Goal: Information Seeking & Learning: Learn about a topic

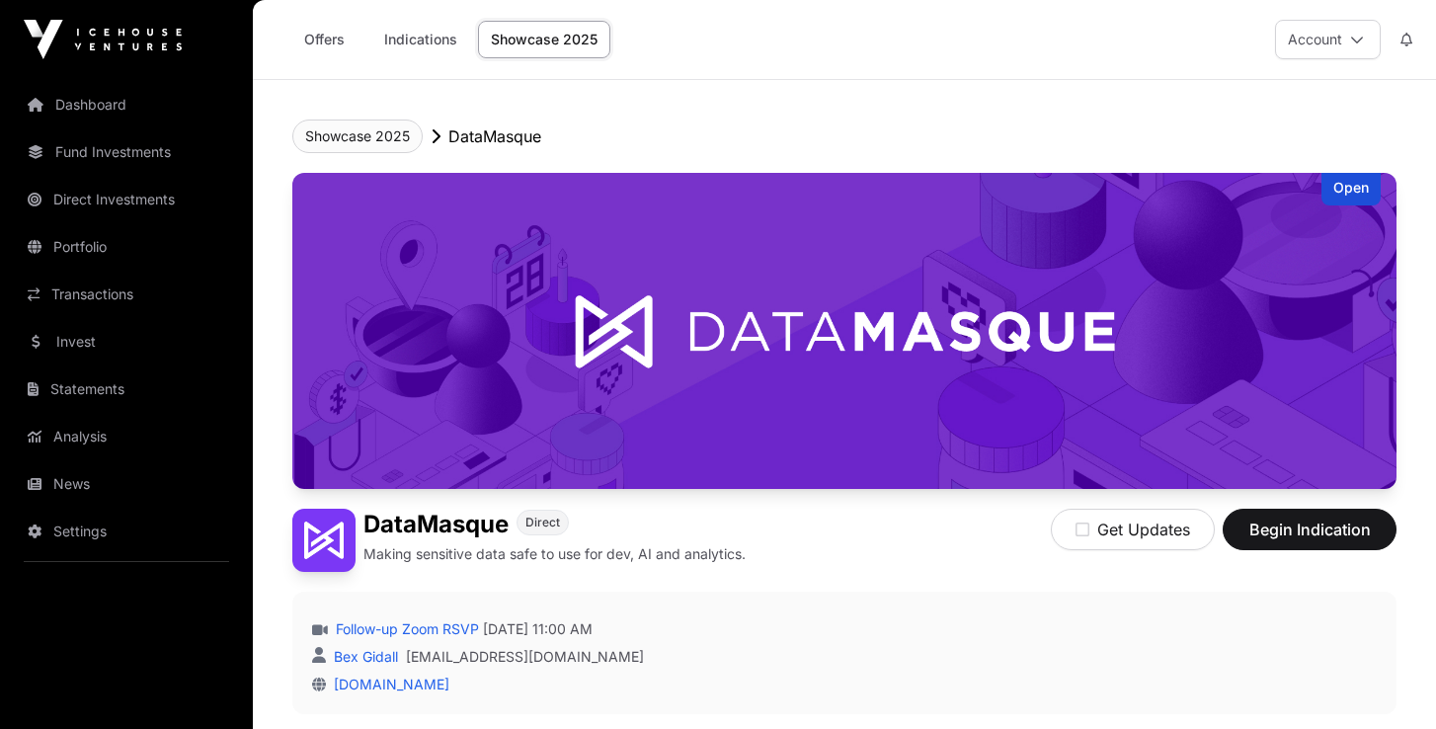
click at [360, 137] on button "Showcase 2025" at bounding box center [357, 137] width 130 height 34
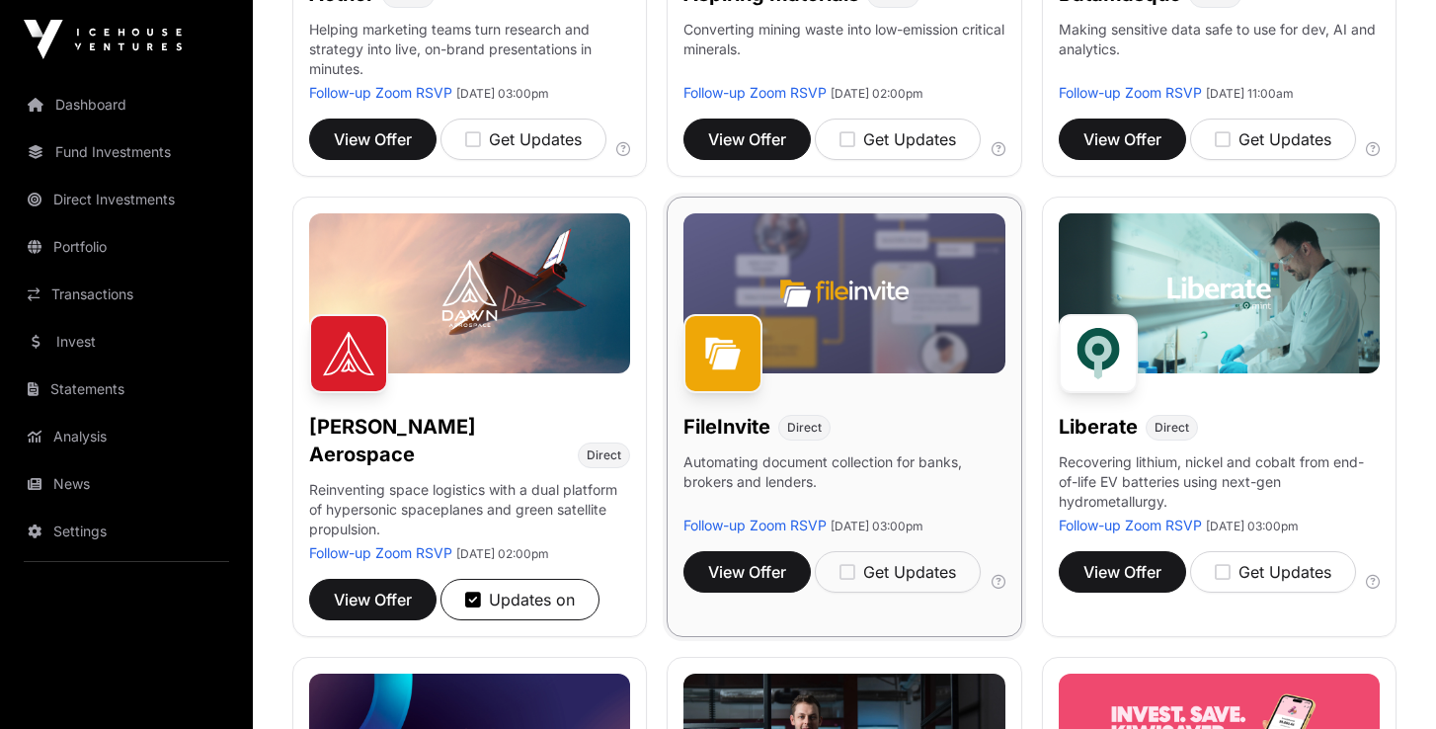
scroll to position [547, 0]
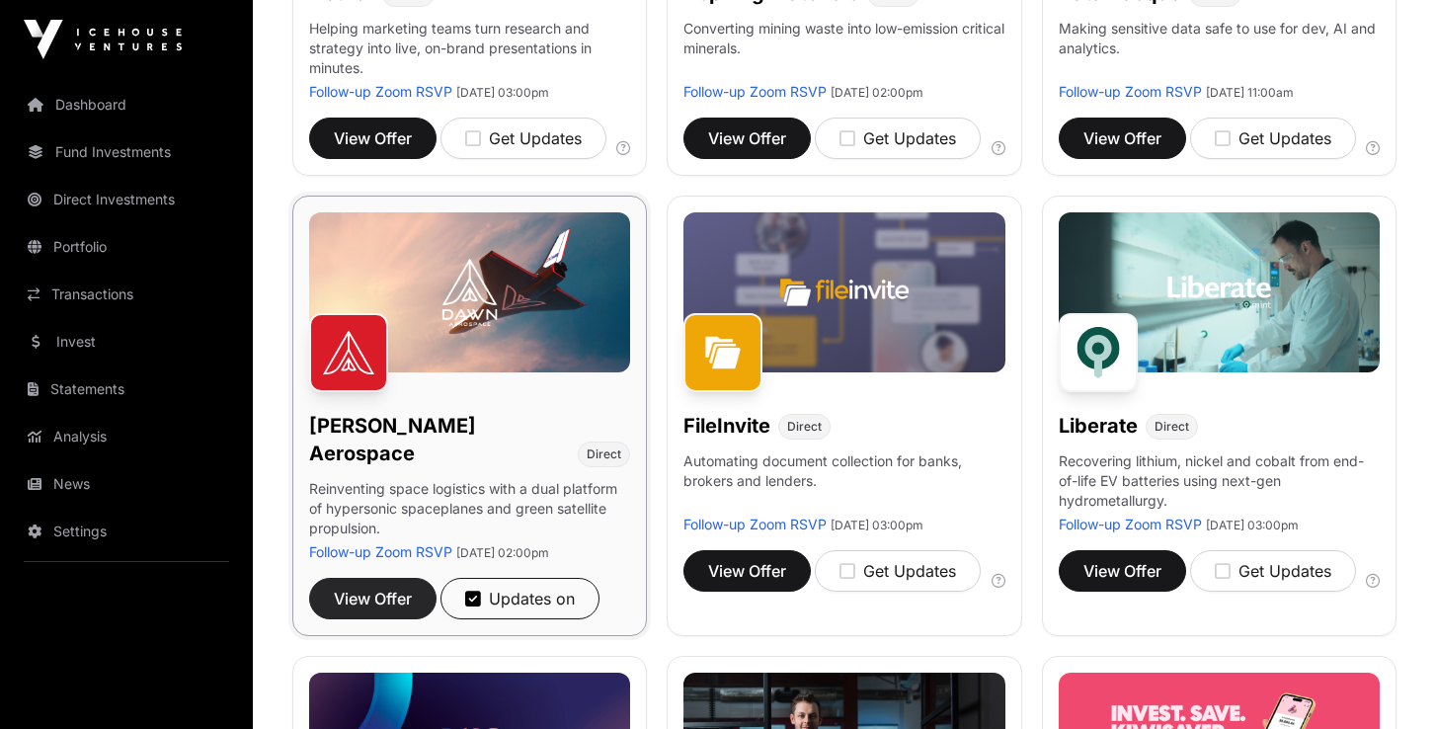
click at [378, 587] on span "View Offer" at bounding box center [373, 599] width 78 height 24
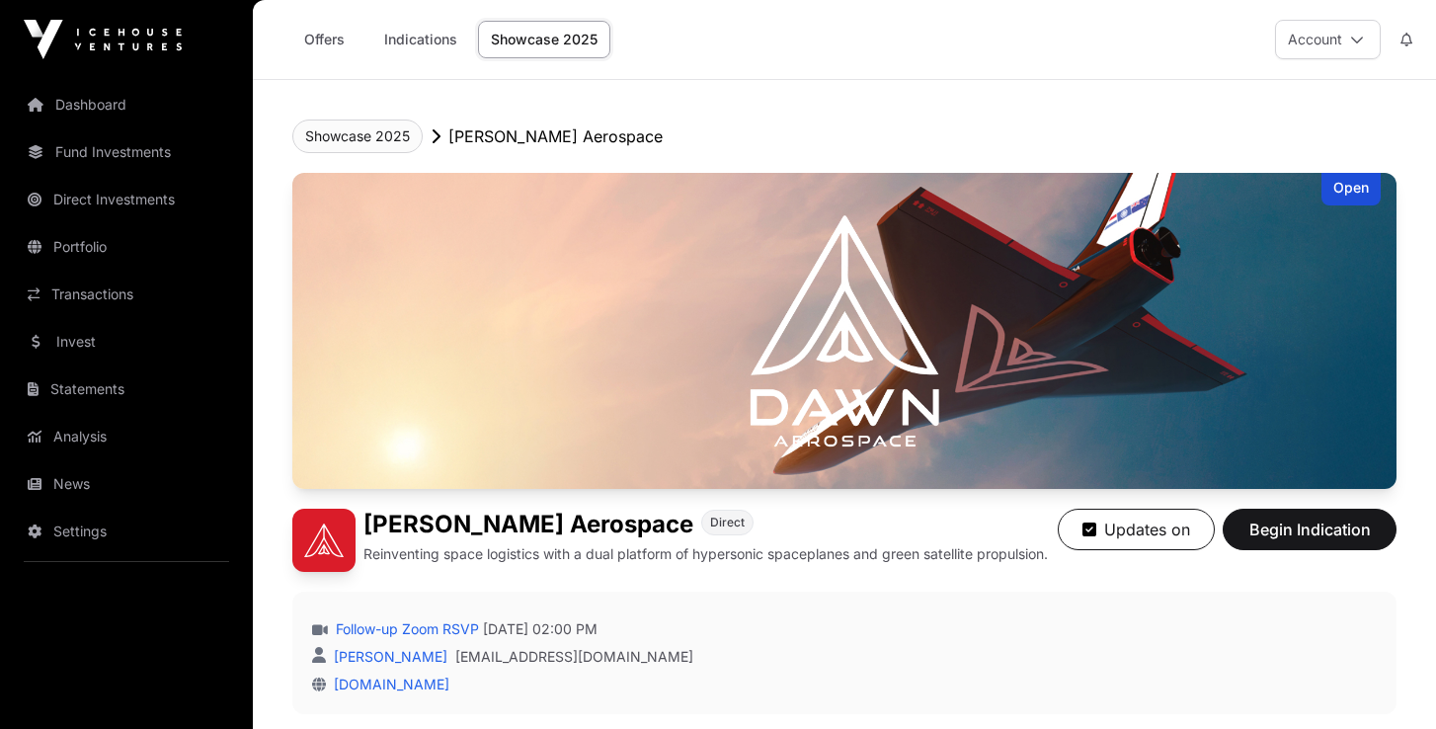
click at [361, 131] on button "Showcase 2025" at bounding box center [357, 137] width 130 height 34
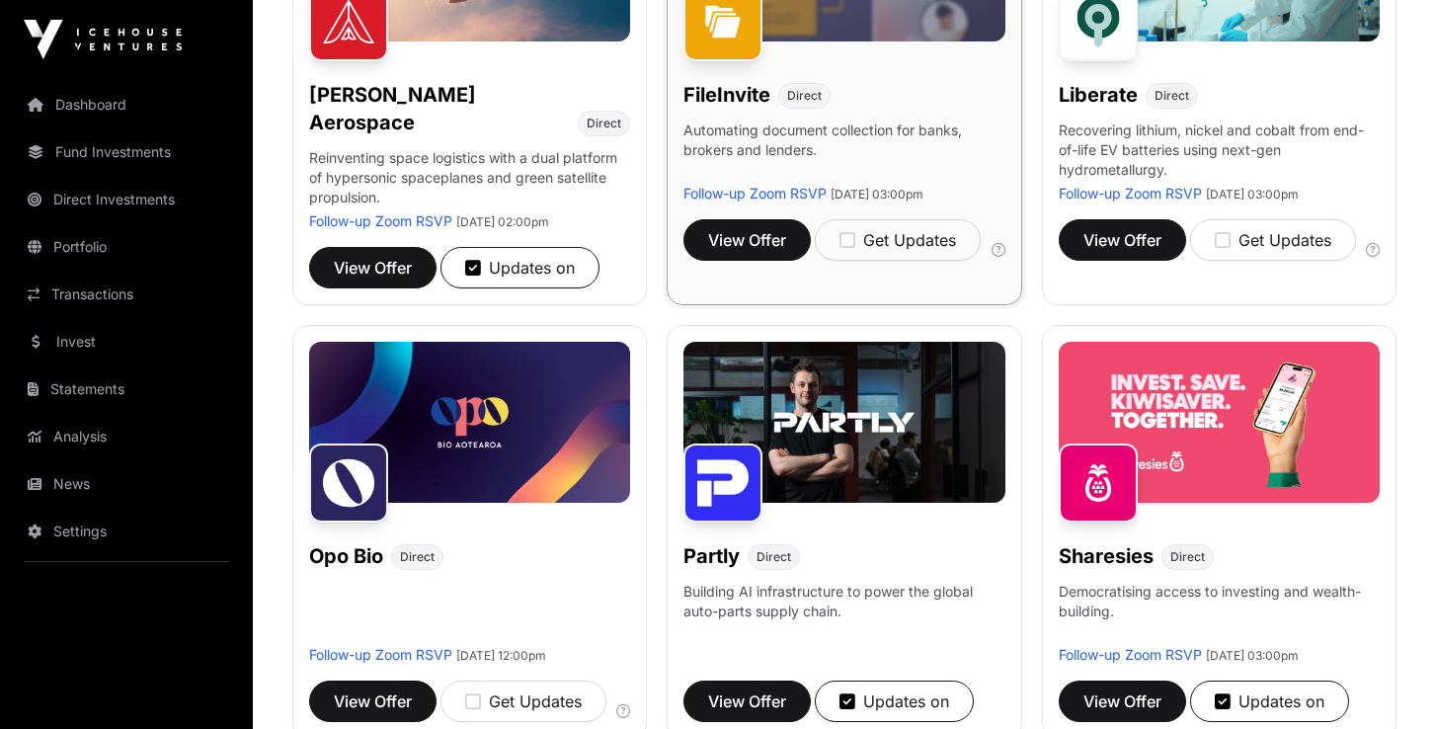
scroll to position [885, 0]
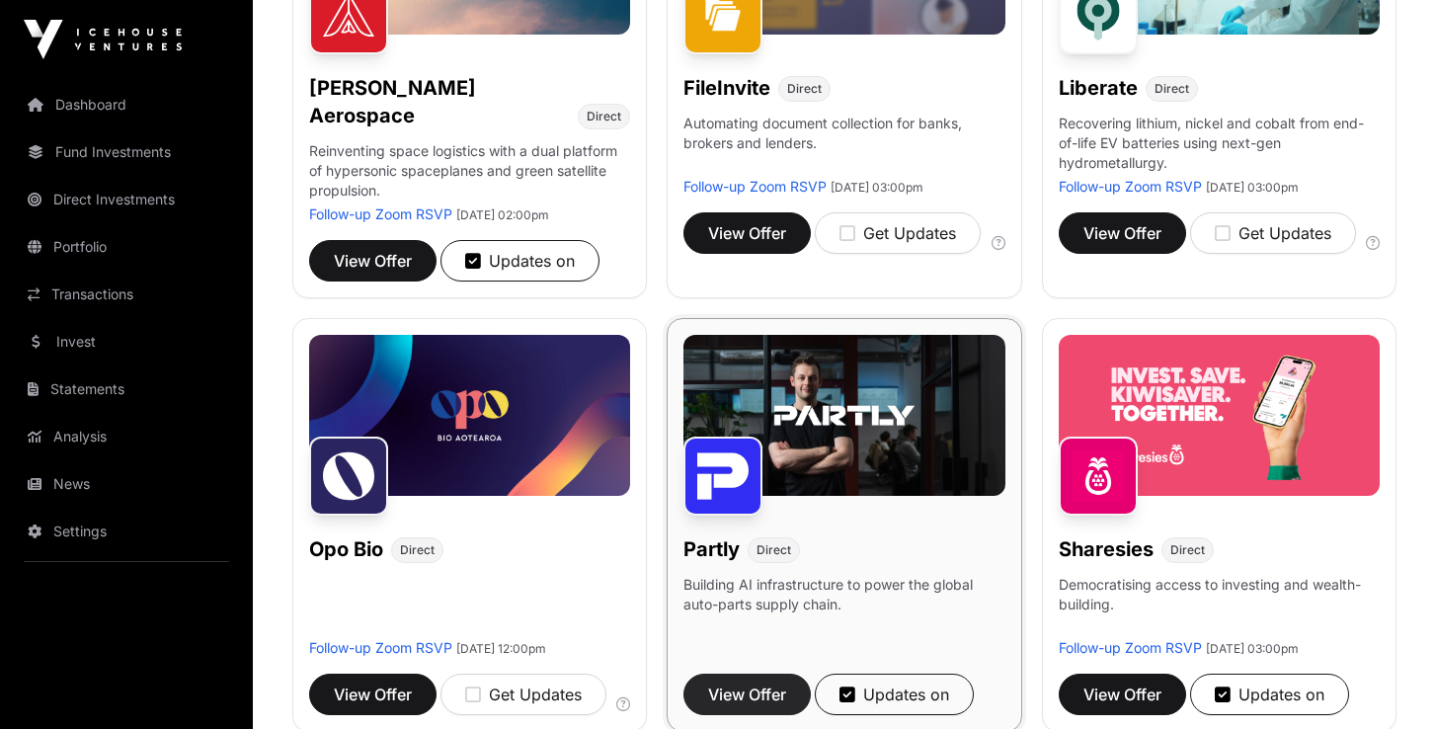
click at [761, 683] on span "View Offer" at bounding box center [747, 695] width 78 height 24
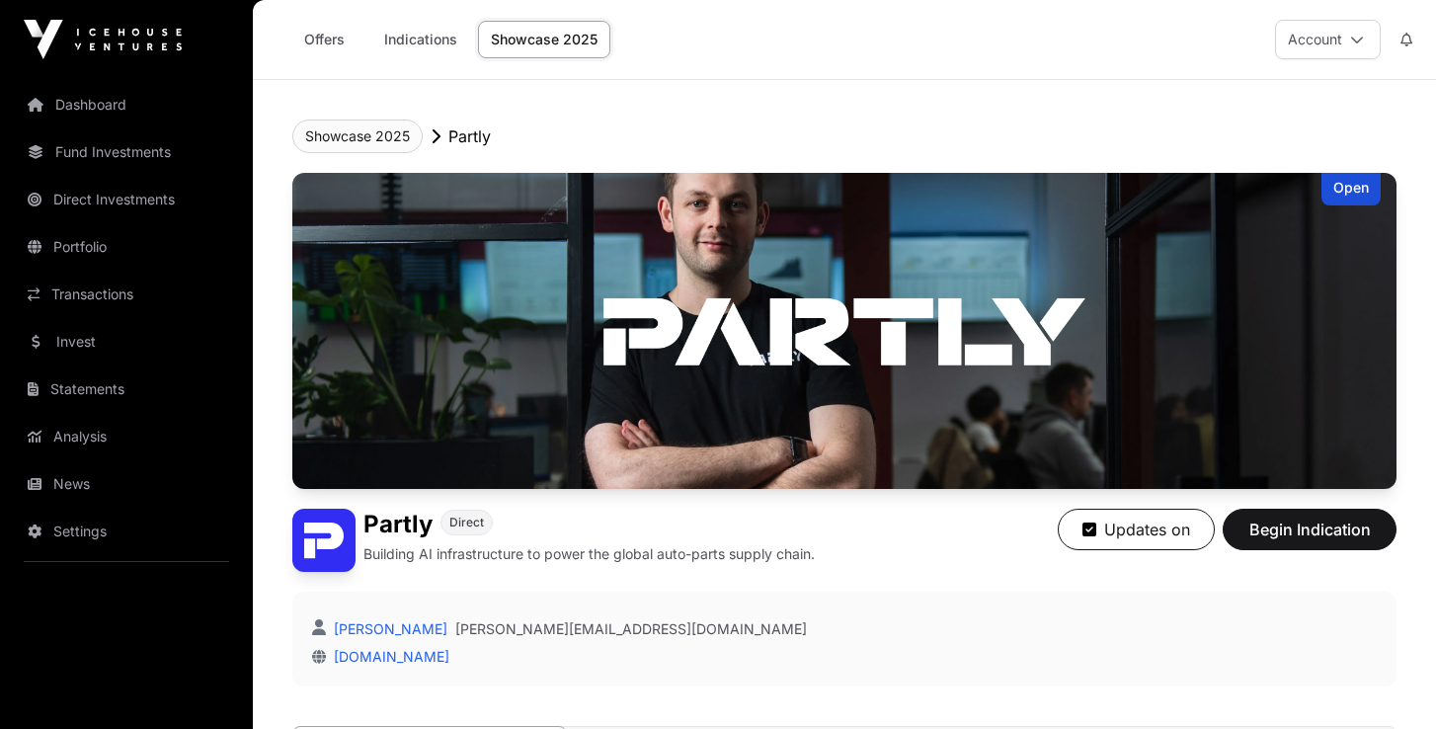
click at [367, 142] on button "Showcase 2025" at bounding box center [357, 137] width 130 height 34
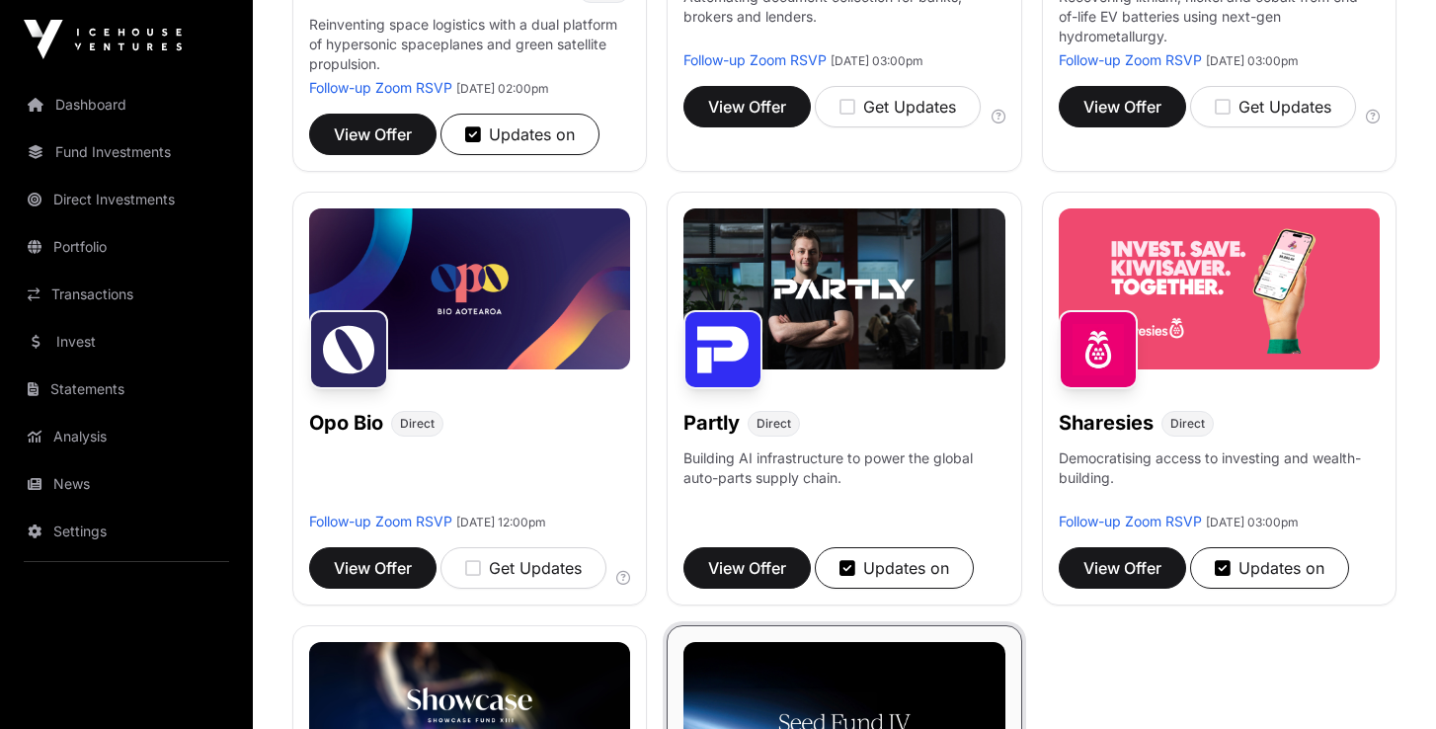
scroll to position [1016, 0]
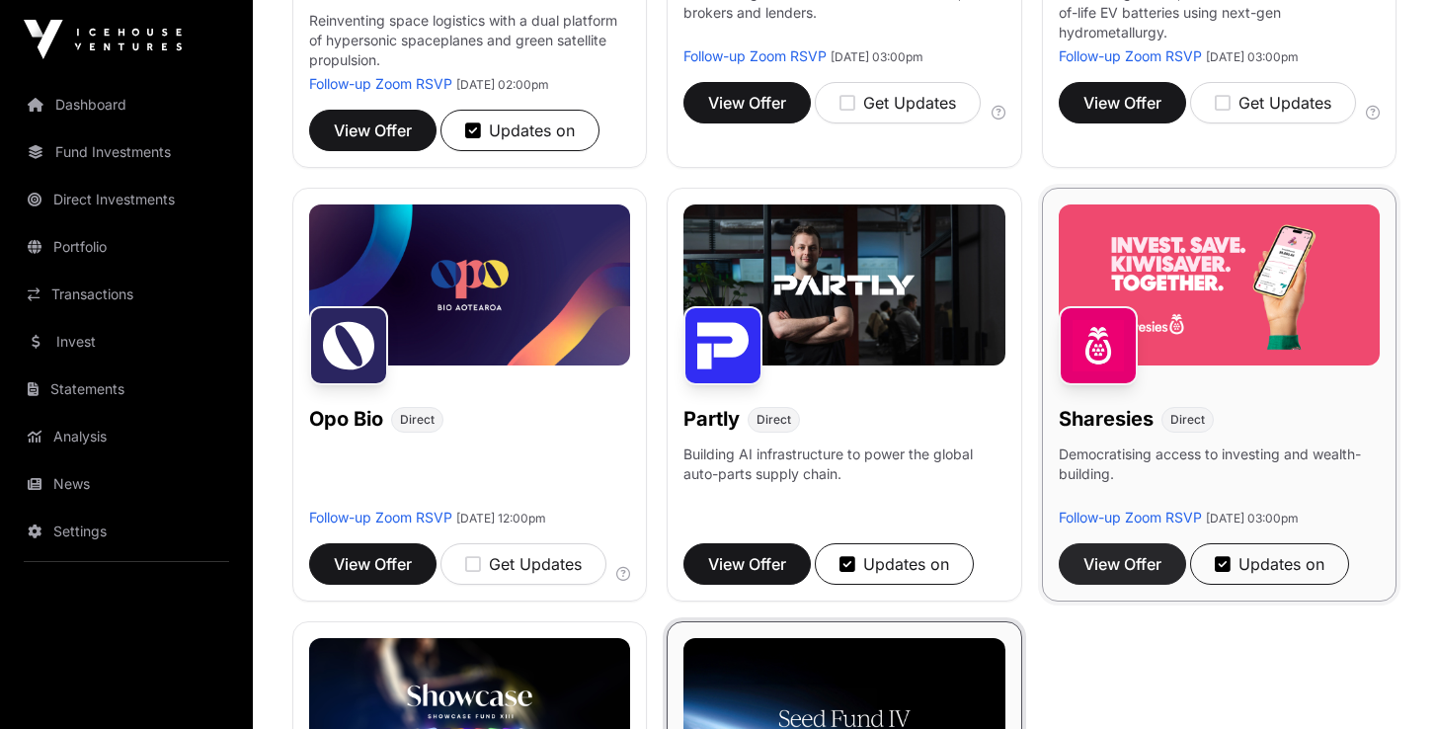
click at [1120, 561] on span "View Offer" at bounding box center [1123, 564] width 78 height 24
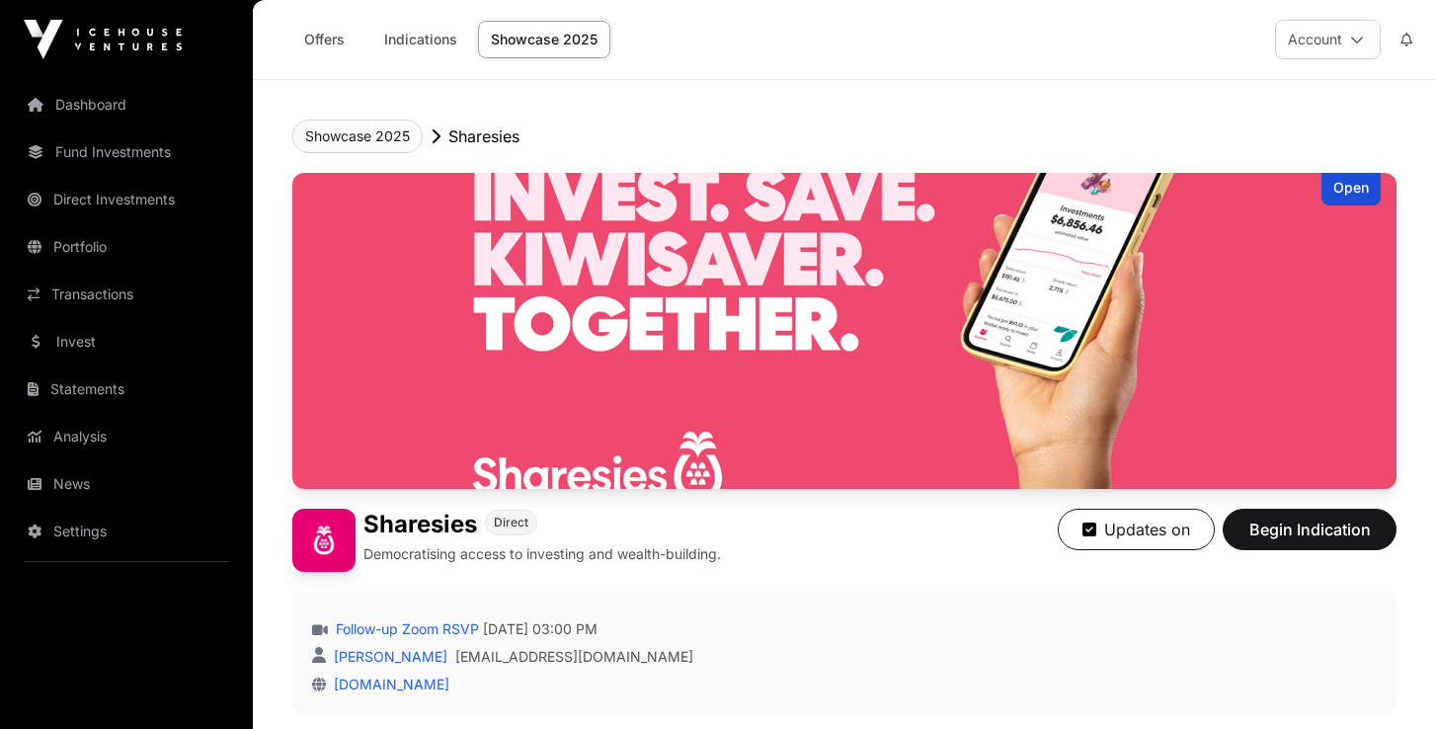
click at [353, 140] on button "Showcase 2025" at bounding box center [357, 137] width 130 height 34
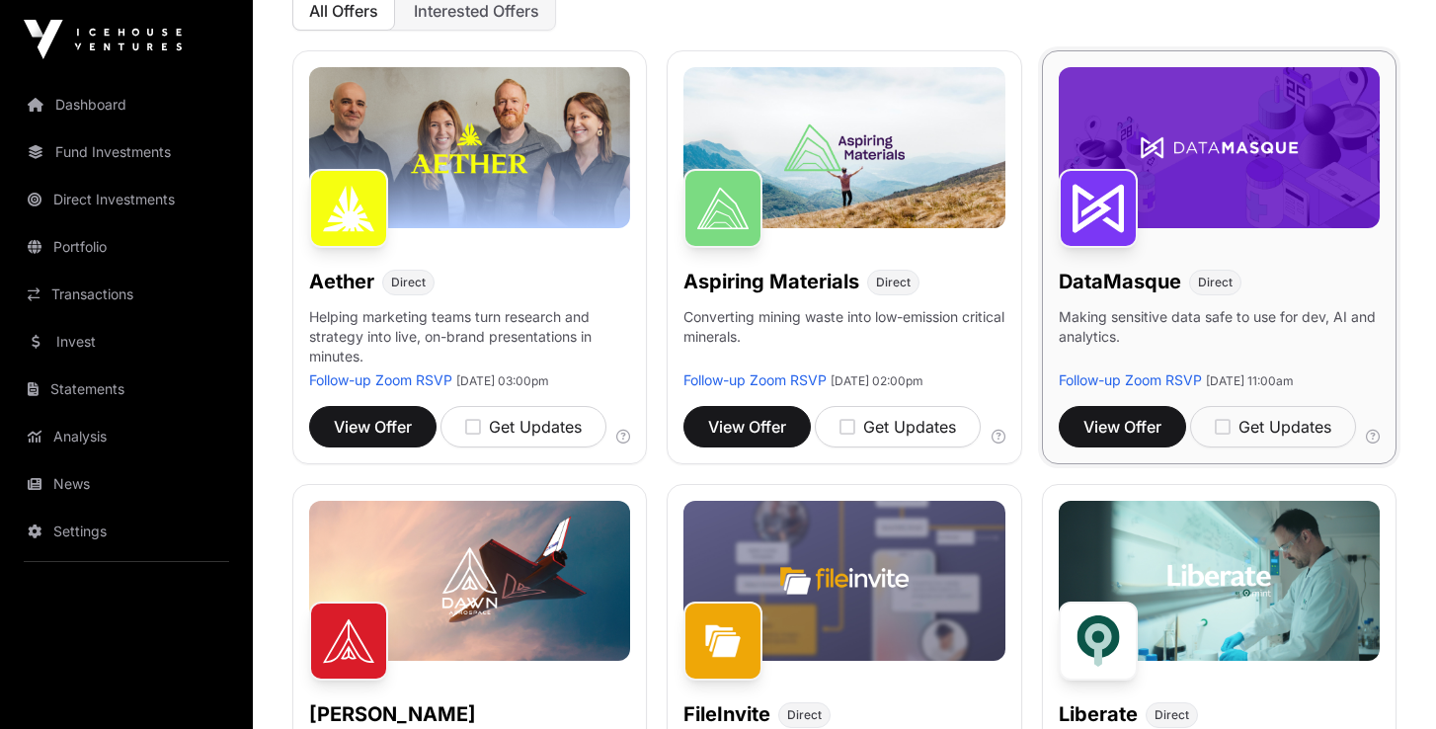
scroll to position [266, 0]
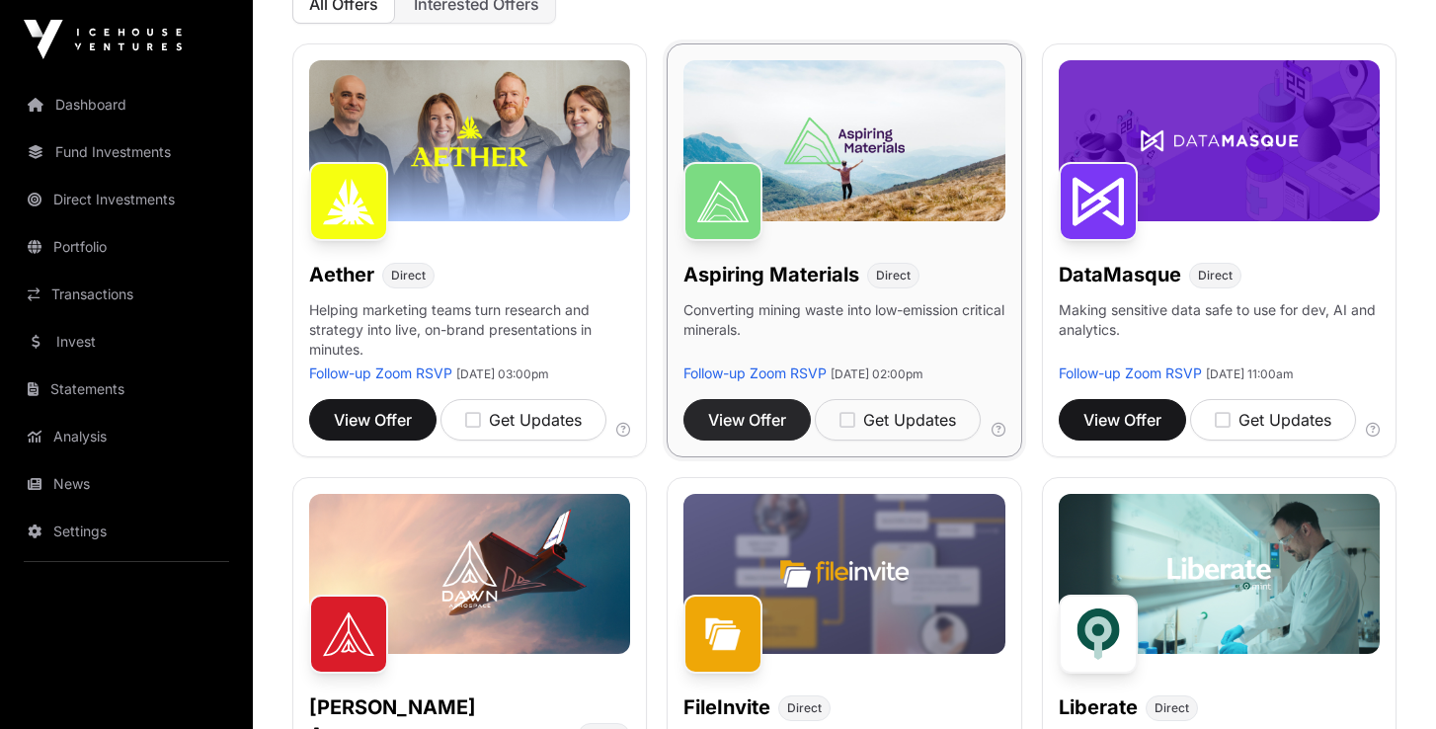
click at [775, 424] on span "View Offer" at bounding box center [747, 420] width 78 height 24
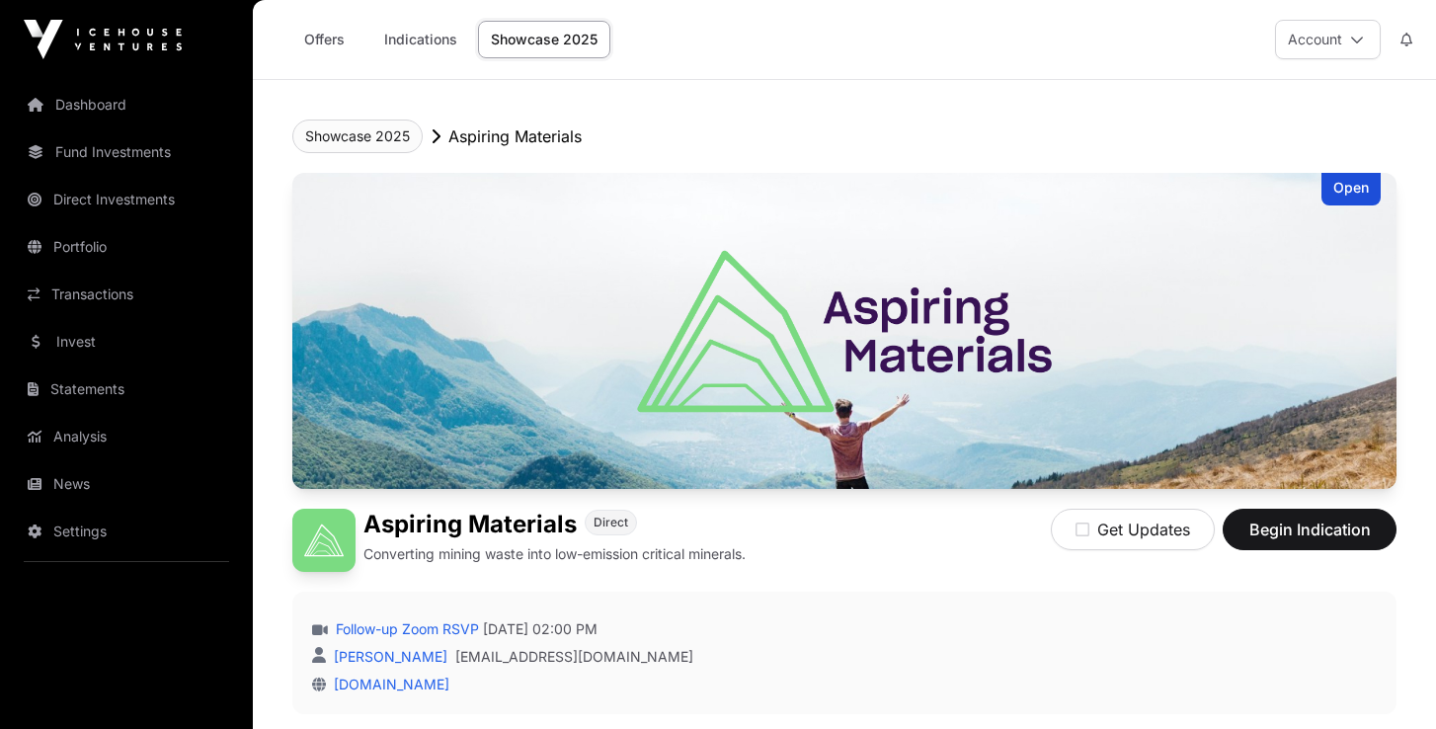
click at [334, 133] on button "Showcase 2025" at bounding box center [357, 137] width 130 height 34
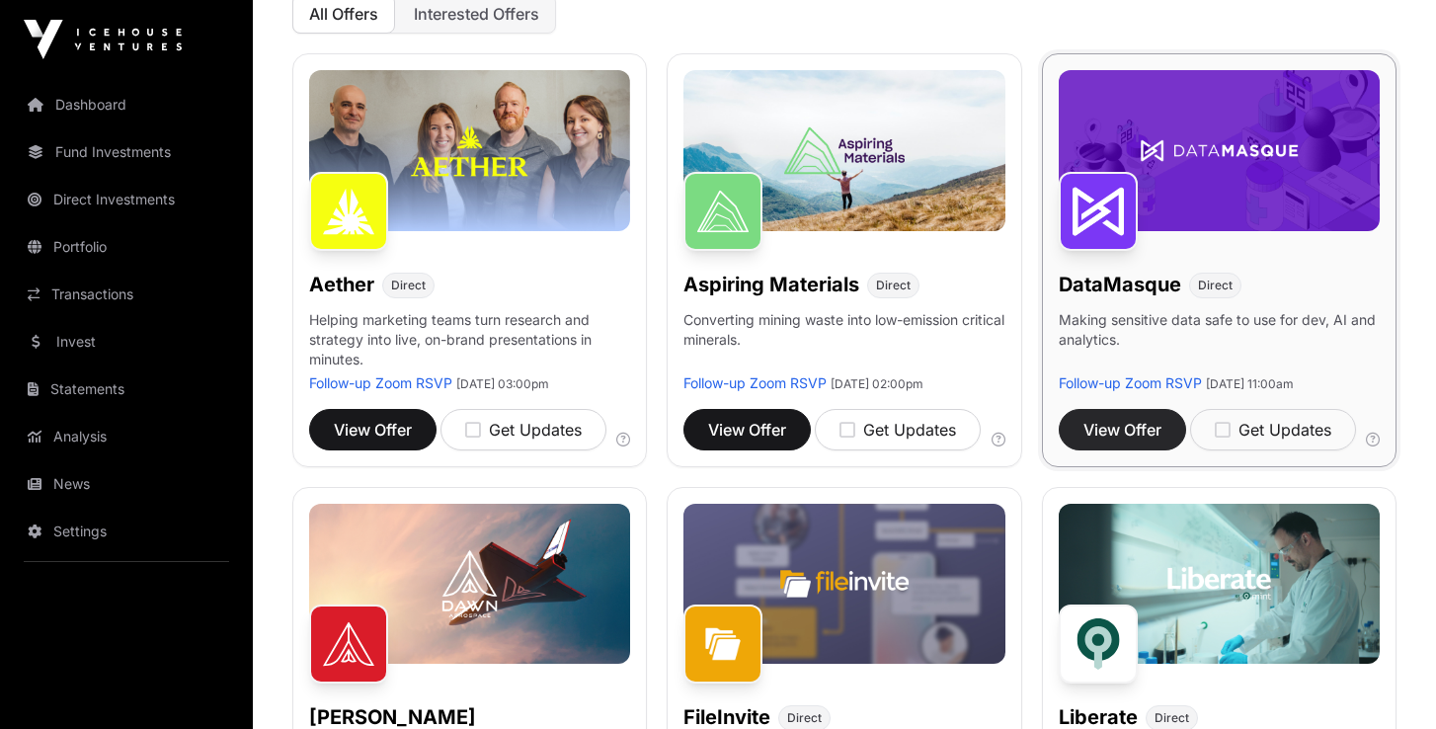
scroll to position [266, 0]
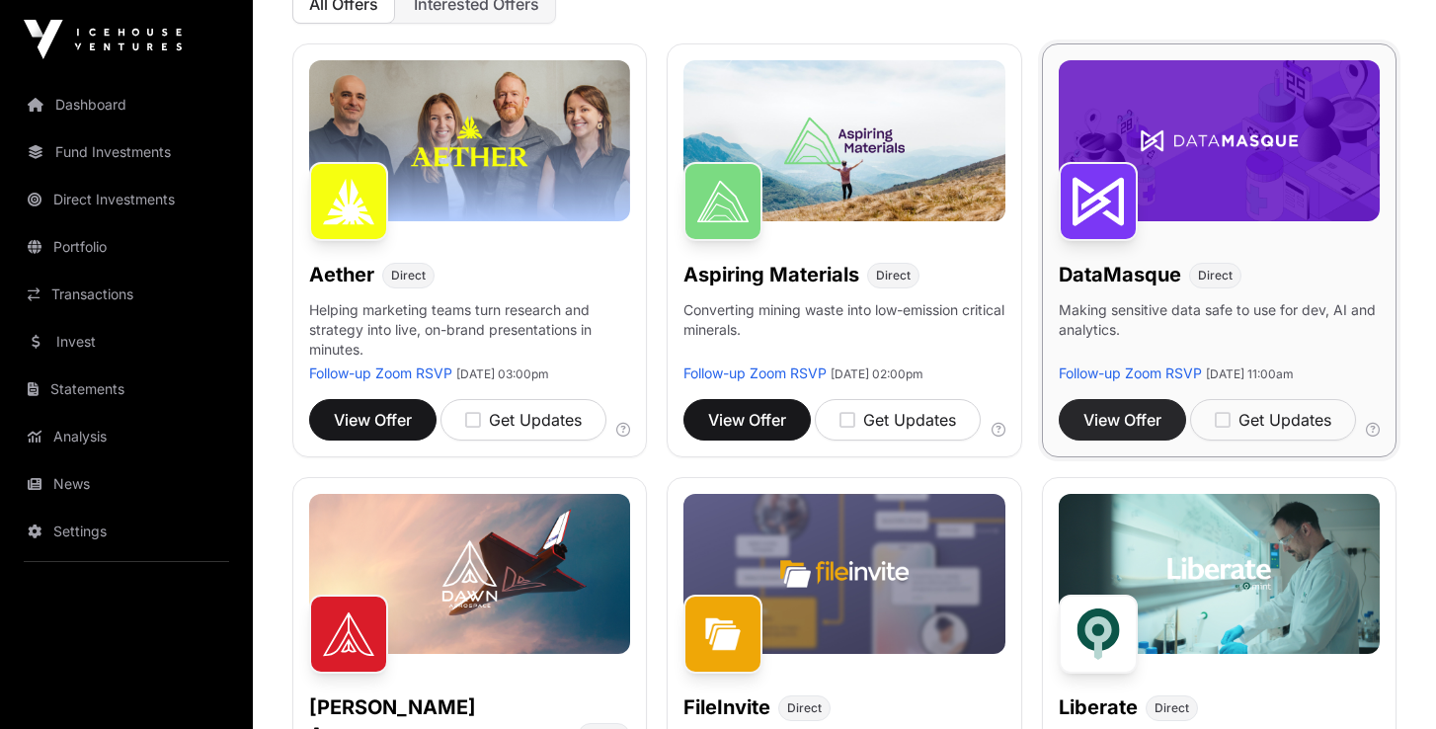
click at [1129, 422] on span "View Offer" at bounding box center [1123, 420] width 78 height 24
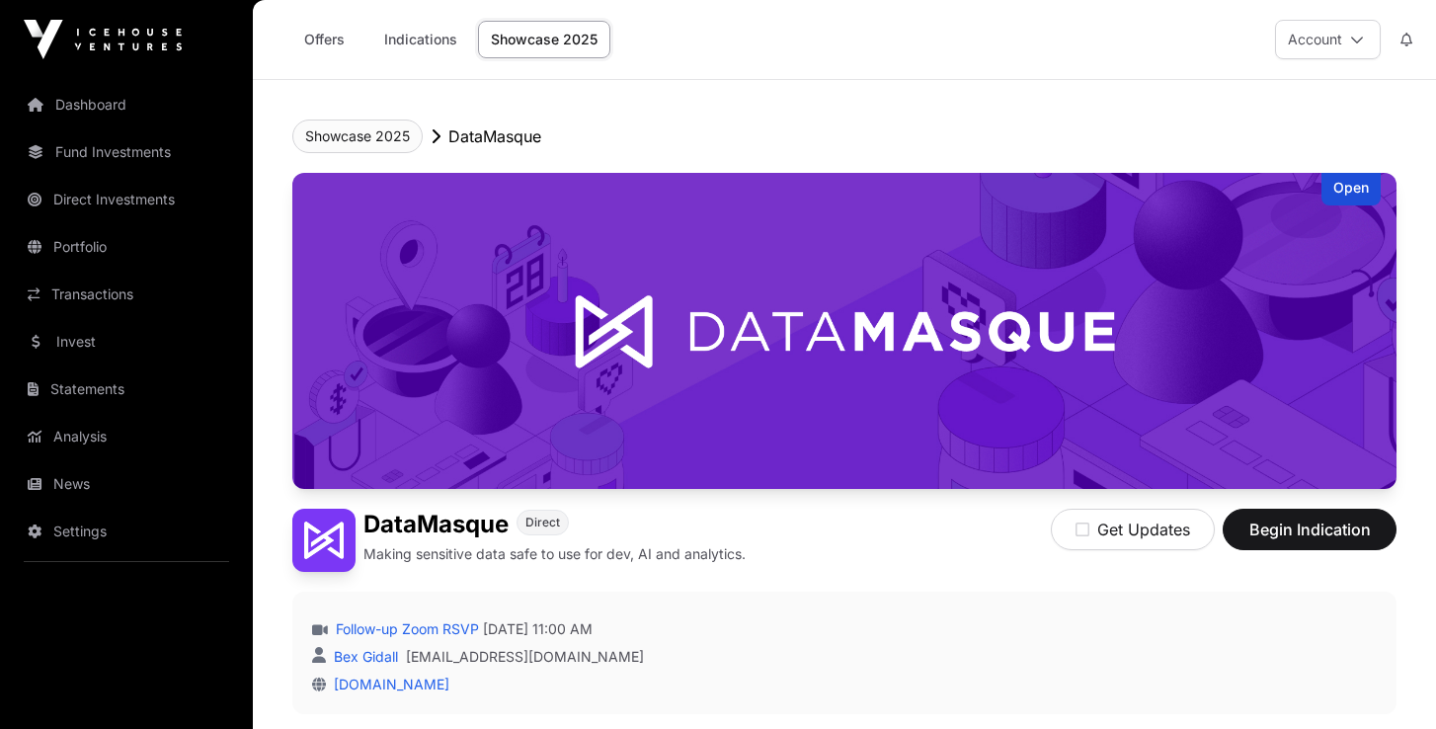
click at [366, 135] on button "Showcase 2025" at bounding box center [357, 137] width 130 height 34
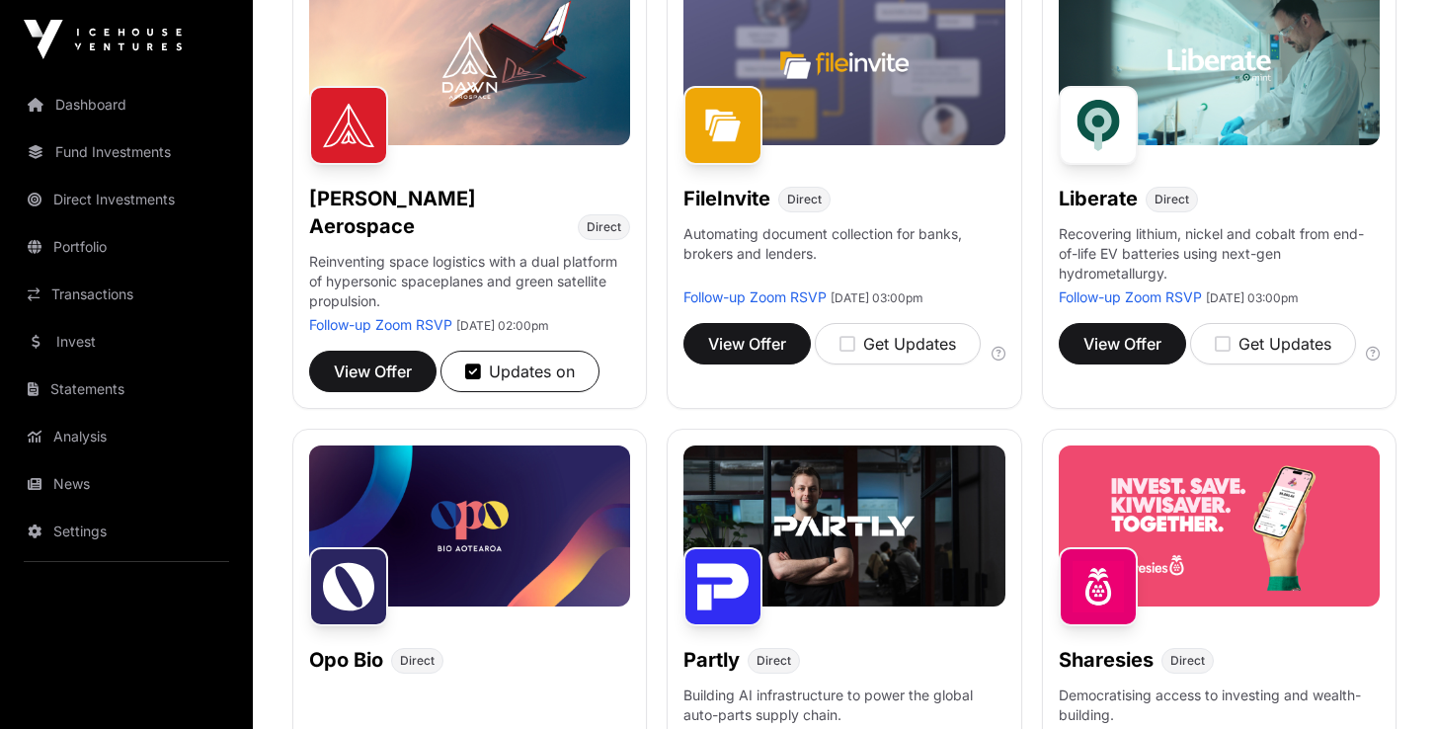
scroll to position [781, 0]
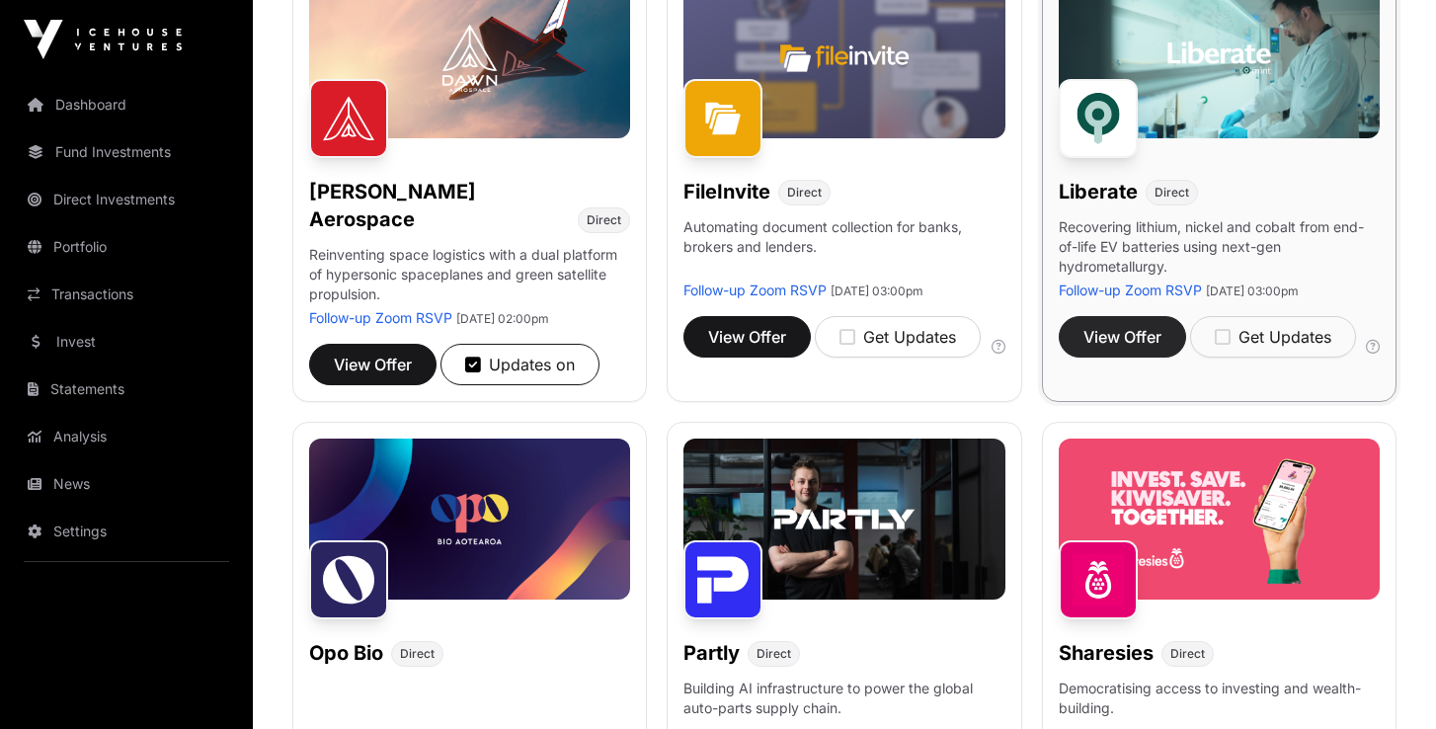
click at [1142, 337] on span "View Offer" at bounding box center [1123, 337] width 78 height 24
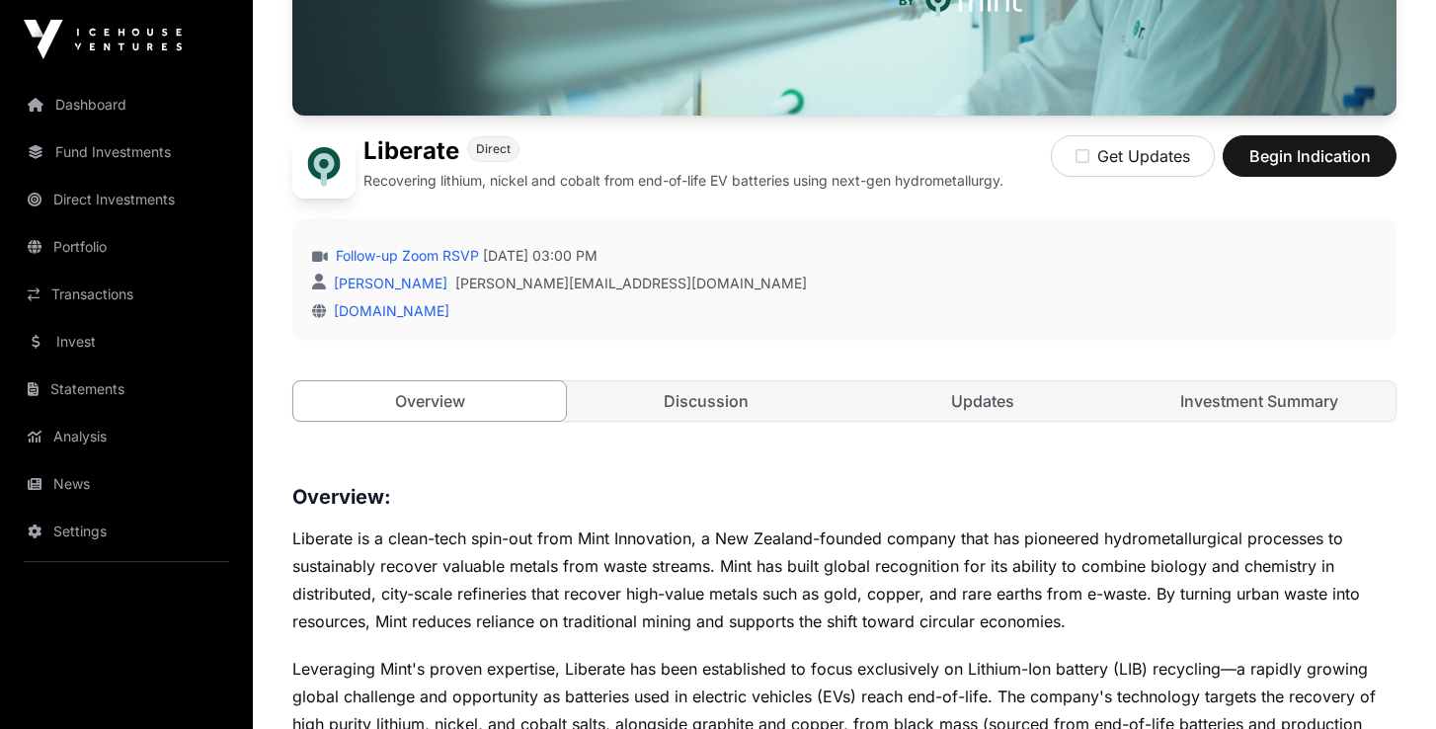
scroll to position [367, 0]
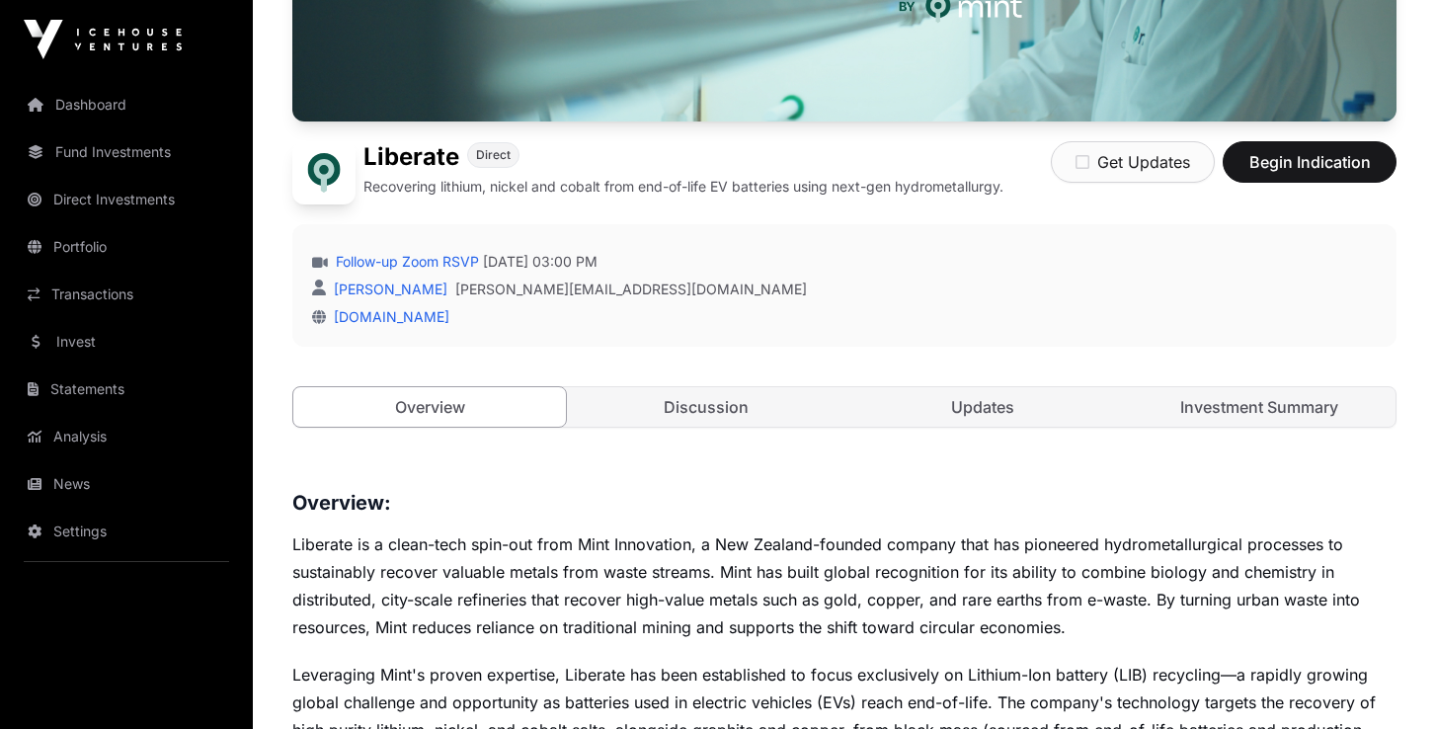
click at [1086, 168] on icon "button" at bounding box center [1083, 162] width 14 height 16
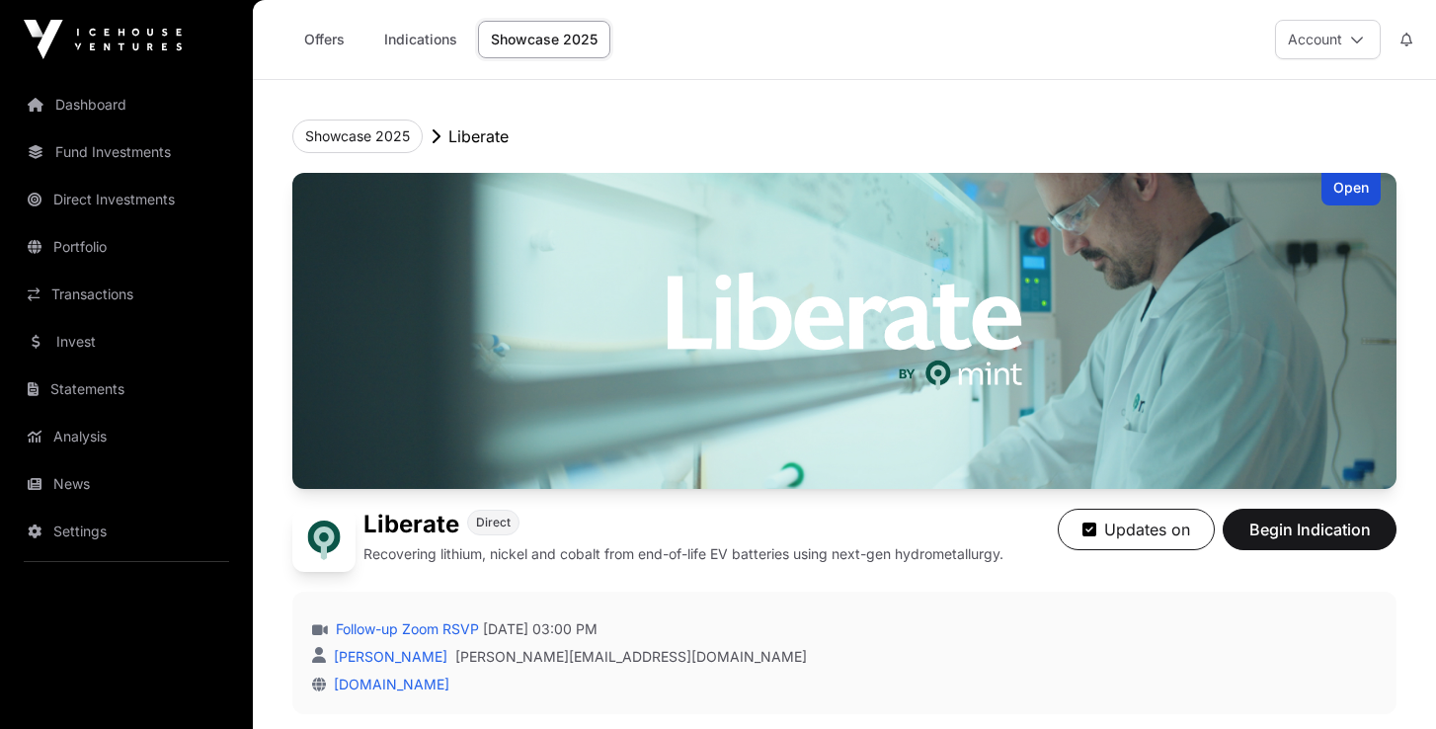
scroll to position [0, 0]
click at [355, 141] on button "Showcase 2025" at bounding box center [357, 137] width 130 height 34
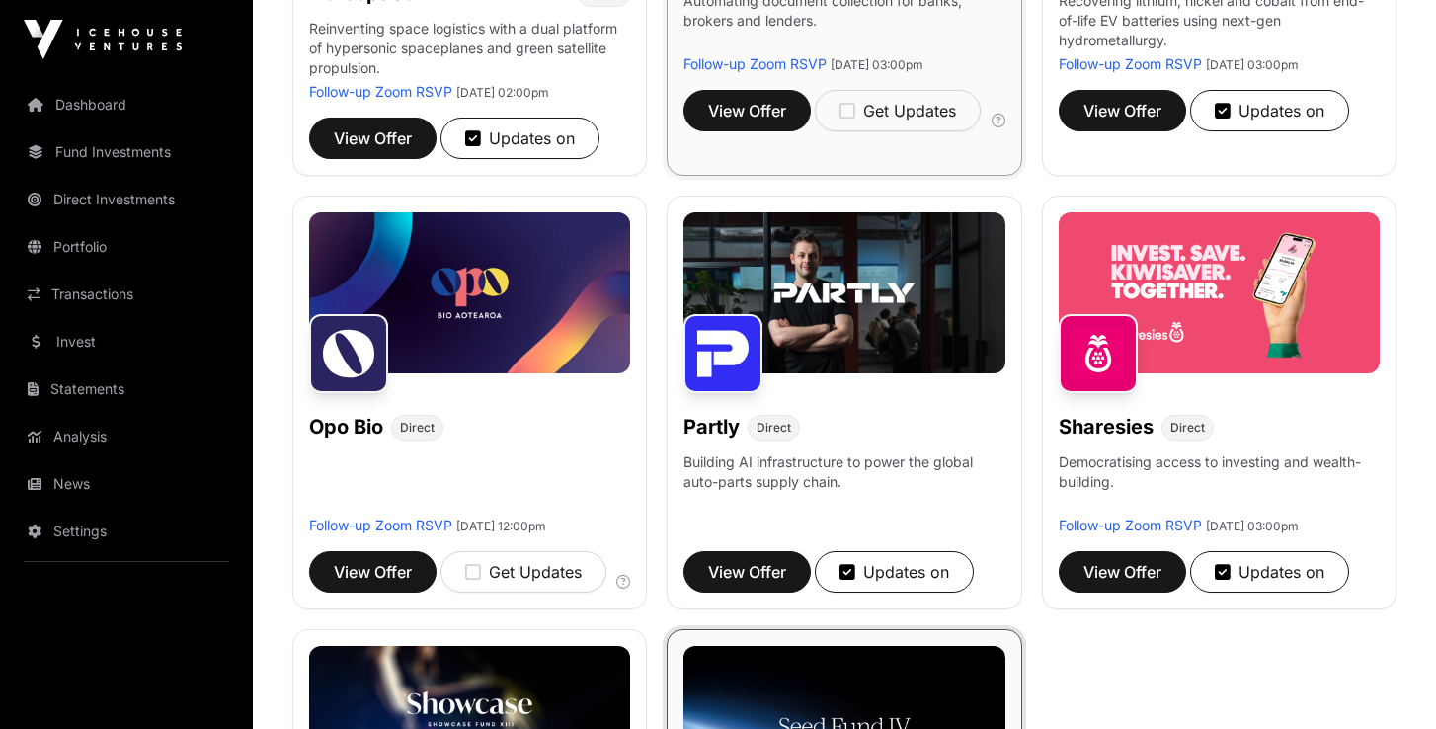
scroll to position [1009, 0]
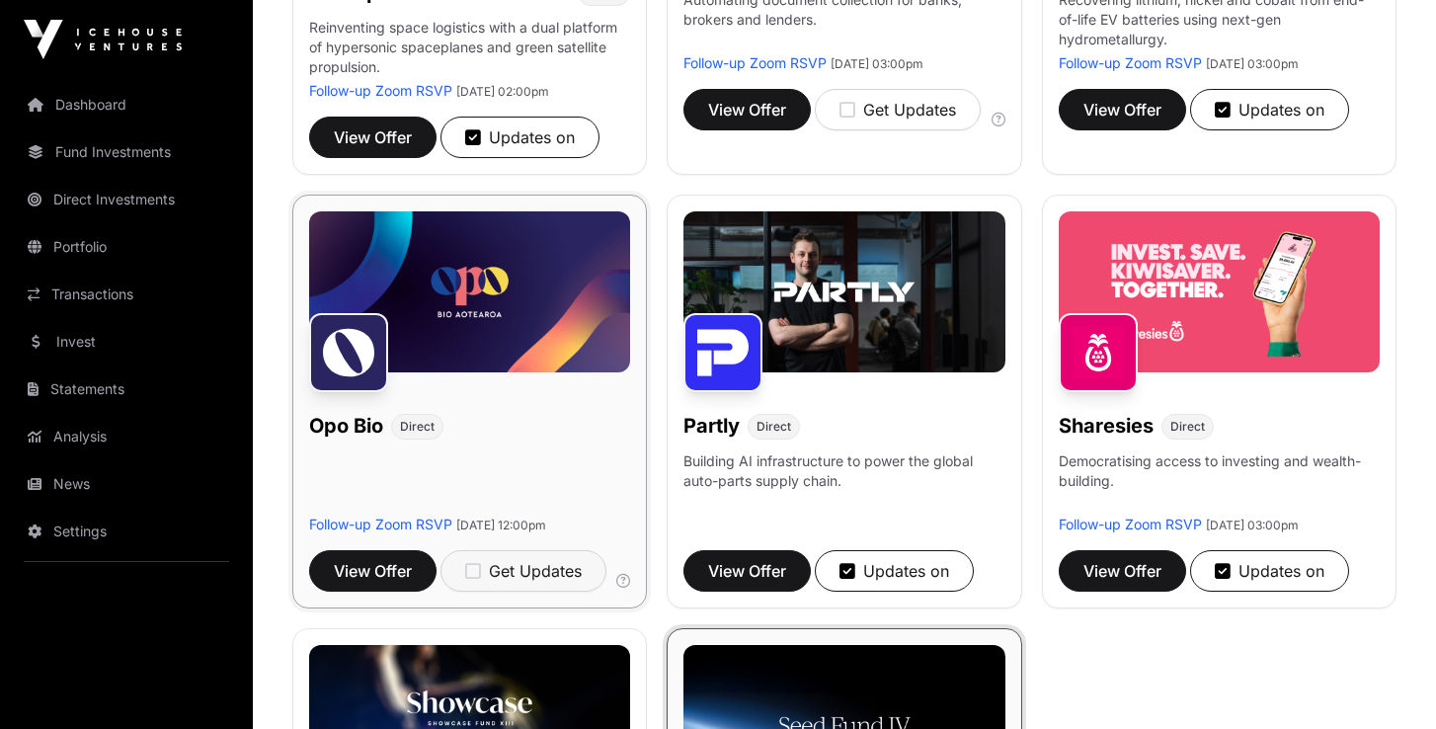
click at [480, 562] on icon "button" at bounding box center [473, 571] width 16 height 18
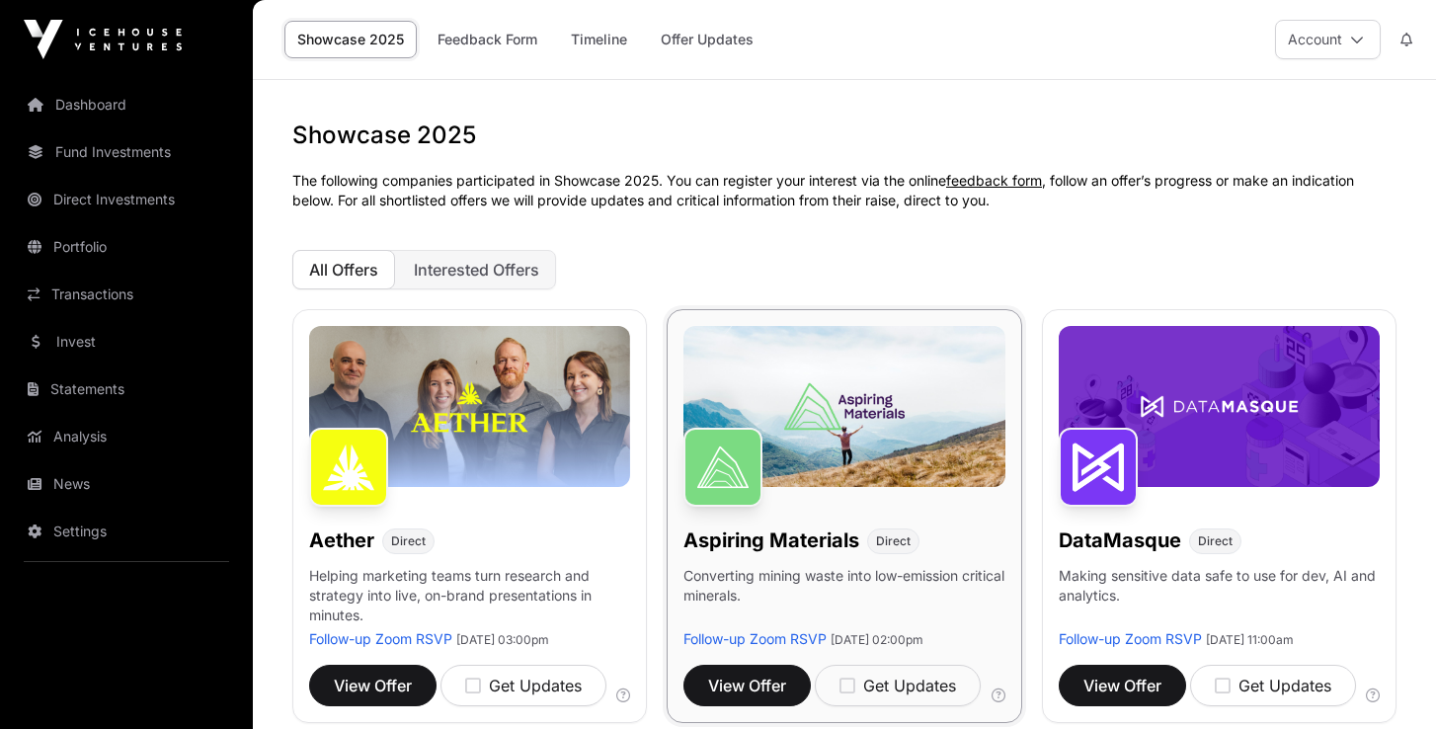
scroll to position [0, 0]
click at [1355, 41] on icon at bounding box center [1357, 40] width 14 height 14
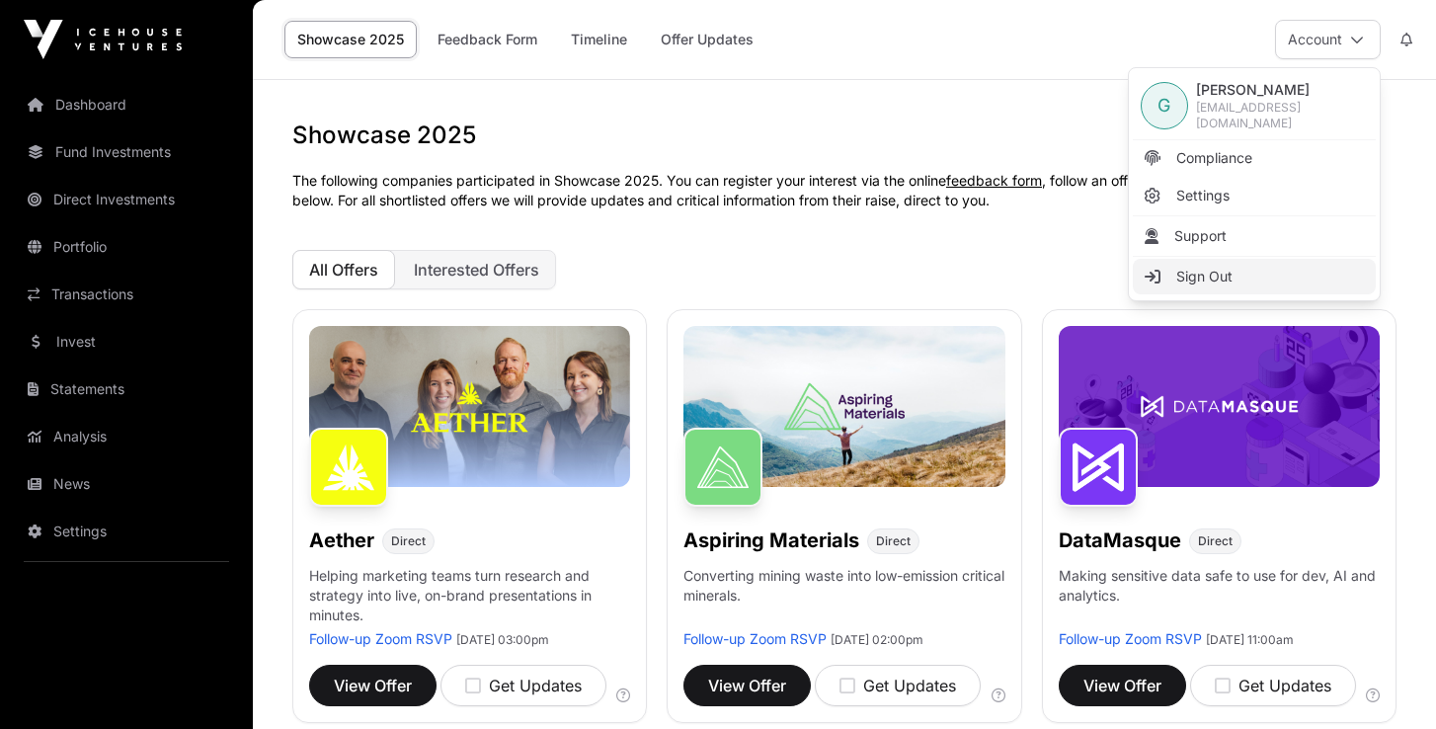
click at [1197, 272] on span "Sign Out" at bounding box center [1205, 277] width 56 height 20
